Goal: Information Seeking & Learning: Understand process/instructions

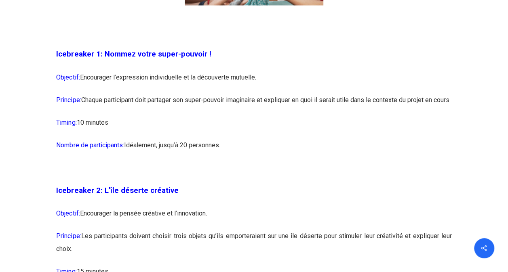
scroll to position [694, 0]
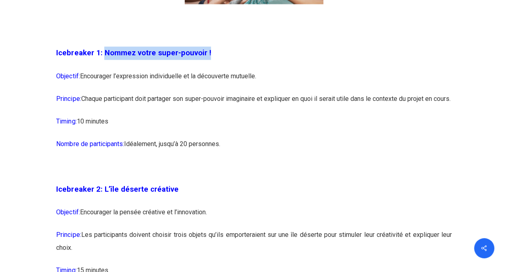
drag, startPoint x: 206, startPoint y: 53, endPoint x: 103, endPoint y: 57, distance: 103.9
click at [103, 57] on p "Icebreaker 1: Nommez votre super-pouvoir !" at bounding box center [253, 57] width 395 height 23
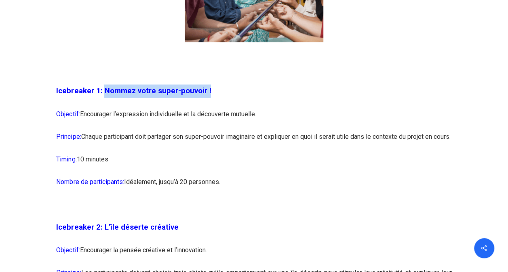
scroll to position [658, 0]
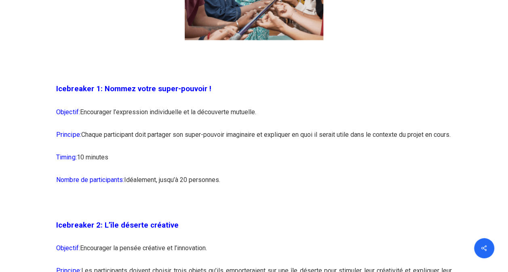
click at [207, 113] on p "Objectif: Encourager l’expression individuelle et la découverte mutuelle." at bounding box center [253, 116] width 395 height 23
drag, startPoint x: 206, startPoint y: 86, endPoint x: 103, endPoint y: 88, distance: 103.8
click at [103, 88] on p "Icebreaker 1: Nommez votre super-pouvoir !" at bounding box center [253, 93] width 395 height 23
copy span "Nommez votre super-pouvoir !"
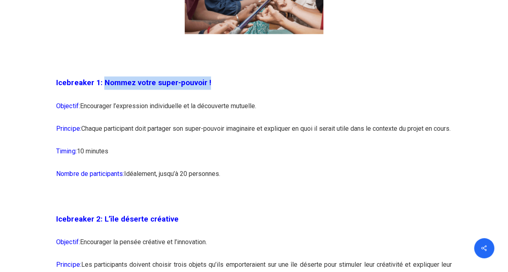
drag, startPoint x: 277, startPoint y: 129, endPoint x: 292, endPoint y: 148, distance: 24.1
click at [292, 145] on p "Principe: Chaque participant doit partager son super-pouvoir imaginaire et expl…" at bounding box center [253, 133] width 395 height 23
drag, startPoint x: 276, startPoint y: 132, endPoint x: 280, endPoint y: 141, distance: 10.1
click at [280, 141] on p "Principe: Chaque participant doit partager son super-pouvoir imaginaire et expl…" at bounding box center [253, 133] width 395 height 23
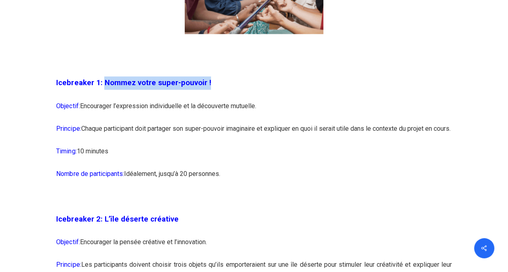
copy p "expliquer en quoi il serait utile dans le contexte du projet en cours."
